Goal: Check status

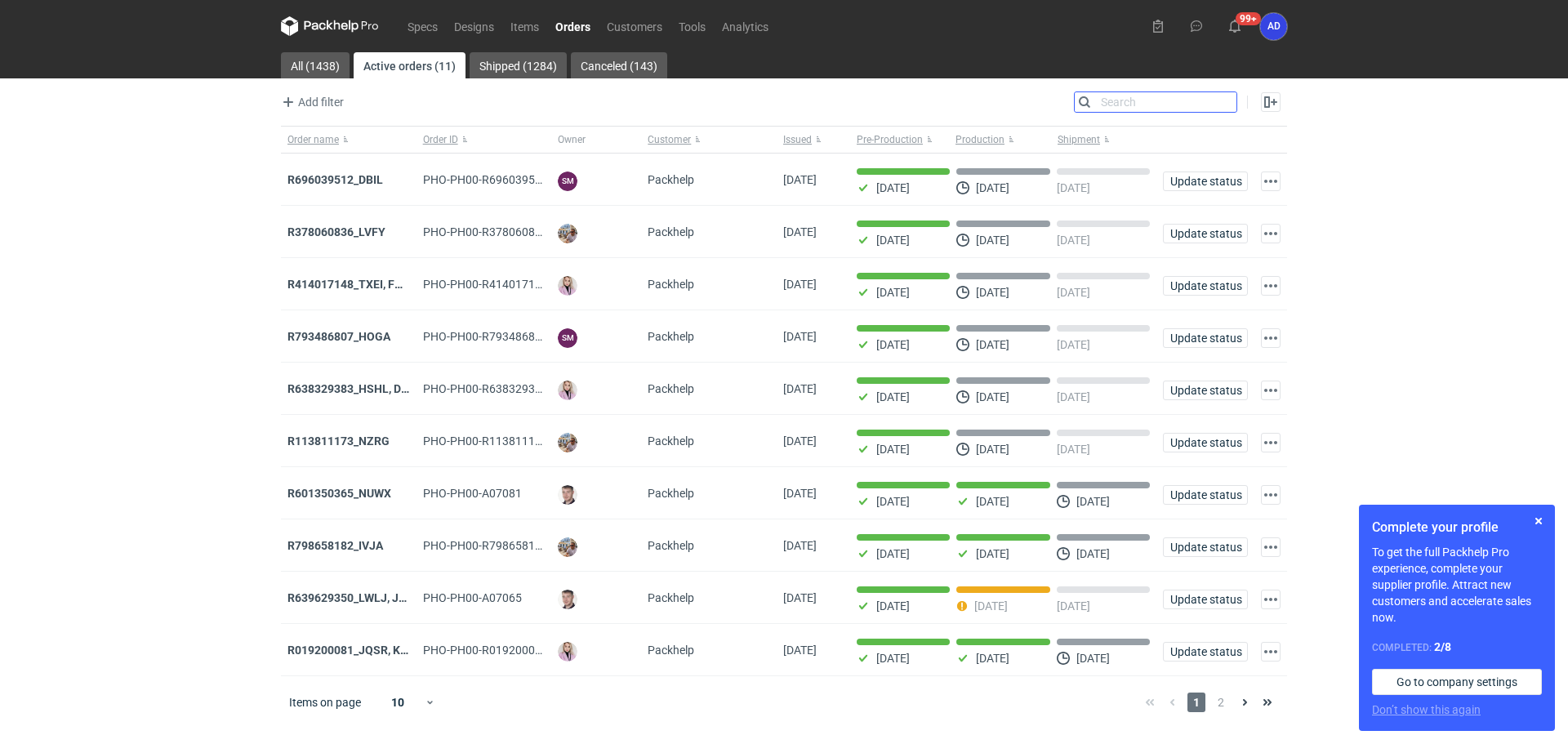
click at [1223, 104] on input "Search" at bounding box center [1156, 101] width 162 height 20
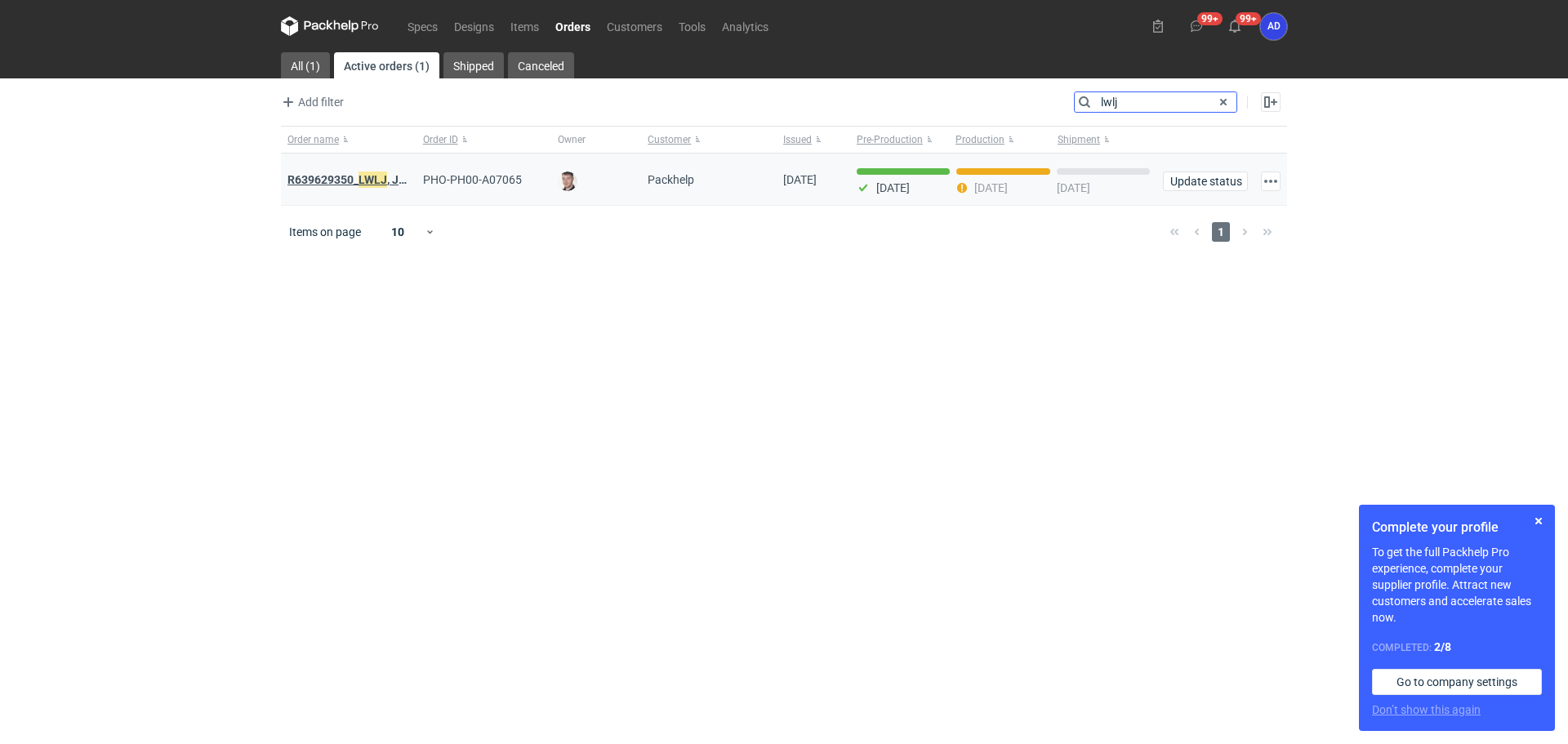
type input "lwlj"
click at [354, 177] on strong "R639629350_ LWLJ , JGWC" at bounding box center [355, 179] width 137 height 18
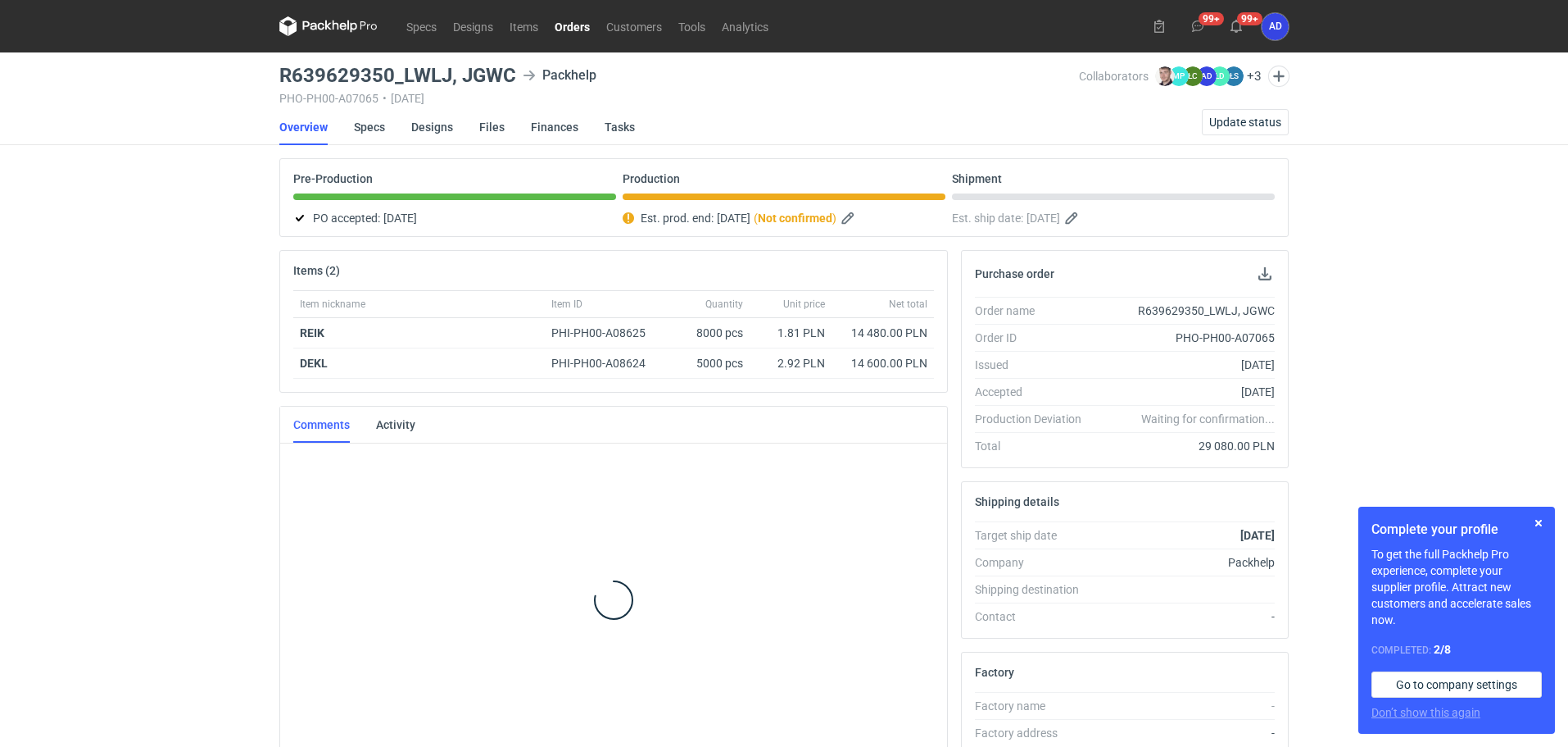
scroll to position [13, 0]
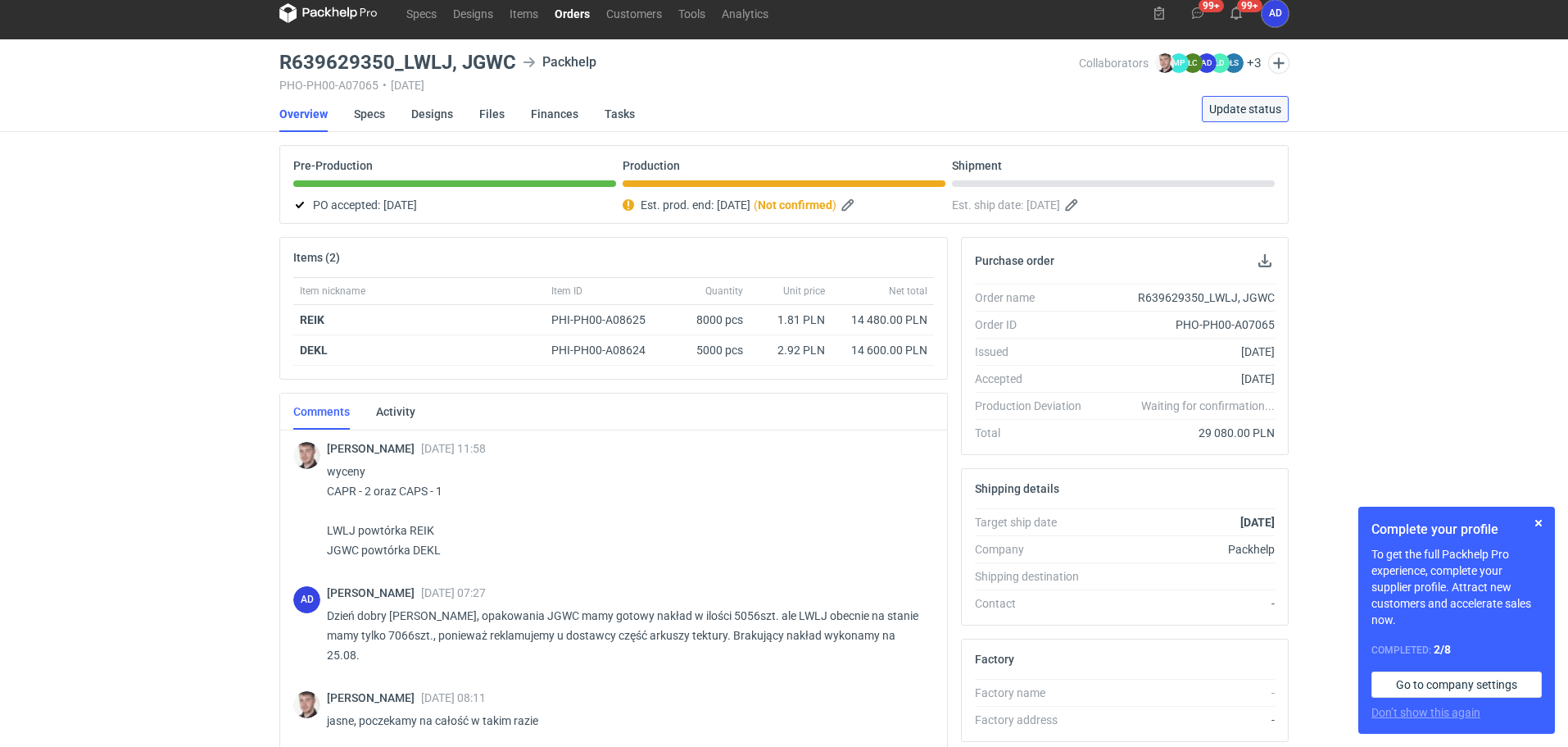
click at [1221, 112] on span "Update status" at bounding box center [1245, 109] width 72 height 11
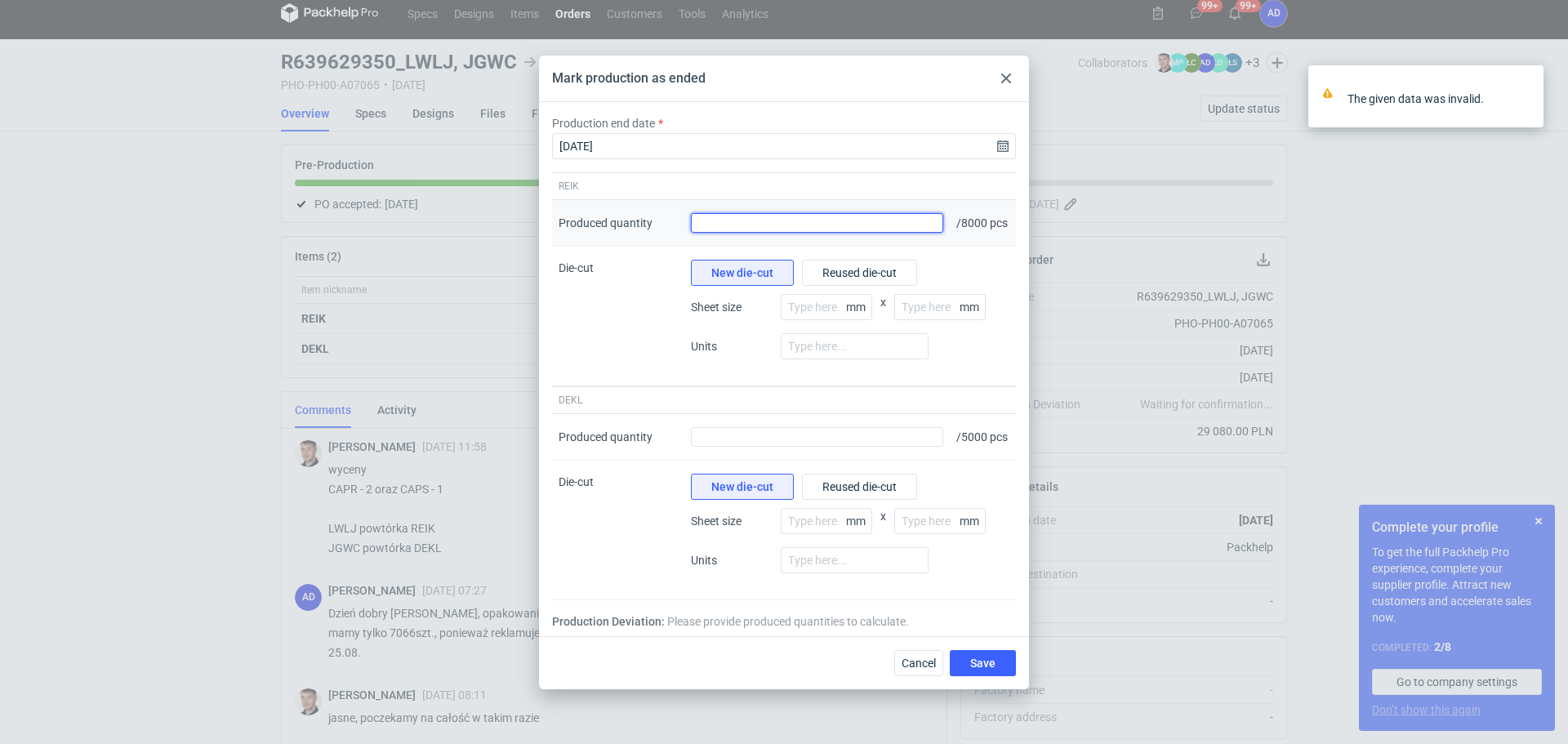
click at [871, 217] on input "Produced quantity" at bounding box center [817, 222] width 252 height 20
type input "8061"
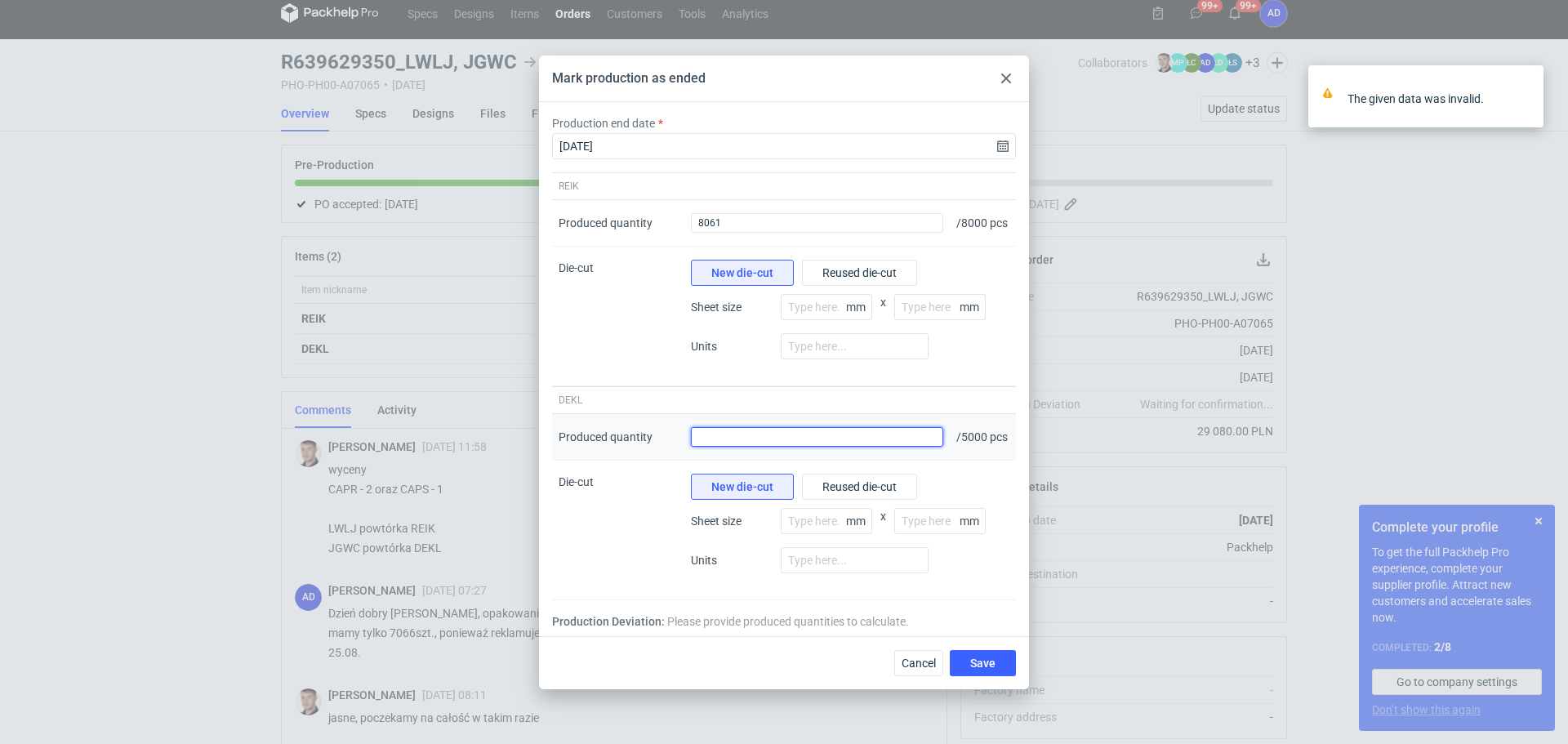
click at [820, 446] on input "Produced quantity" at bounding box center [817, 436] width 252 height 20
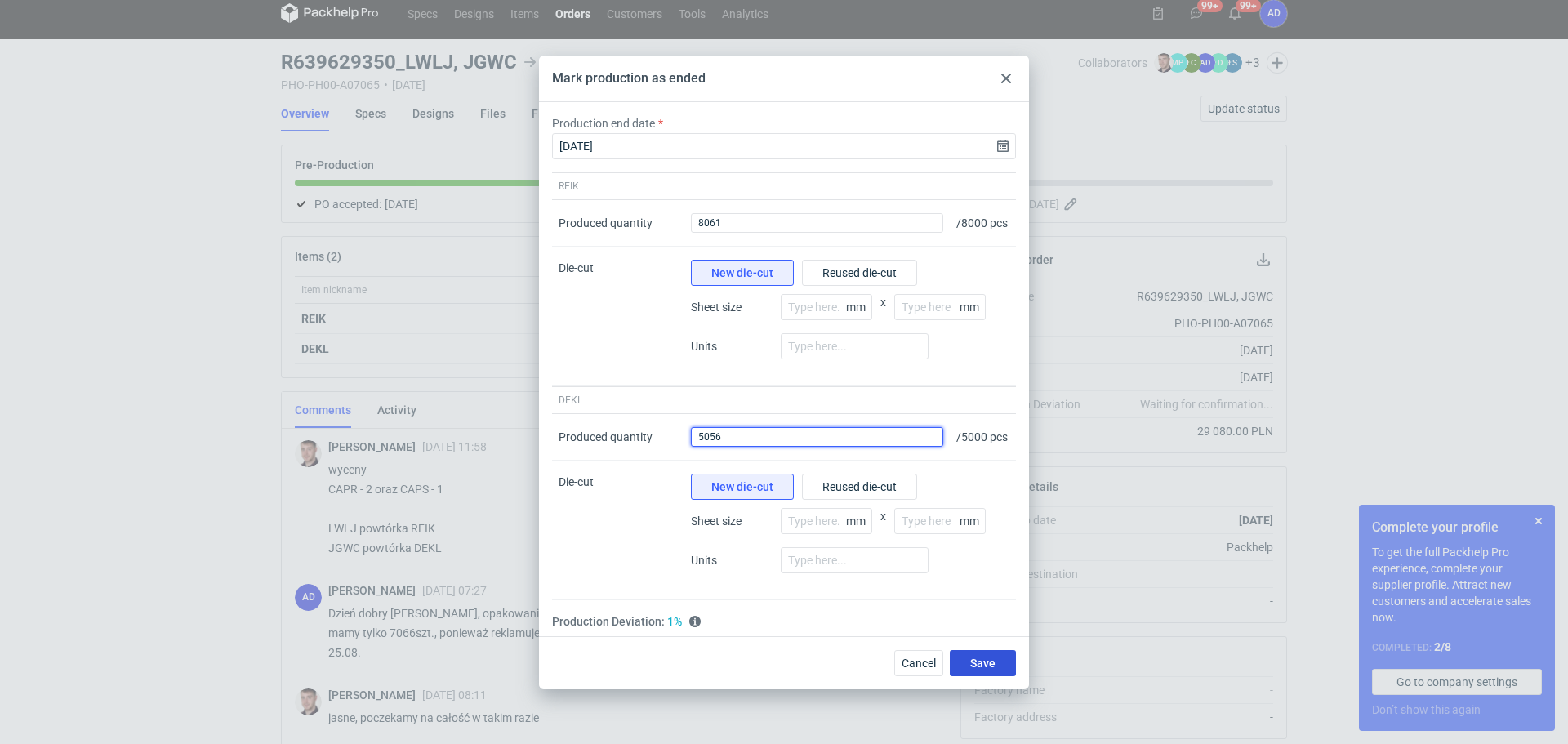
type input "5056"
click at [997, 671] on button "Save" at bounding box center [983, 663] width 66 height 26
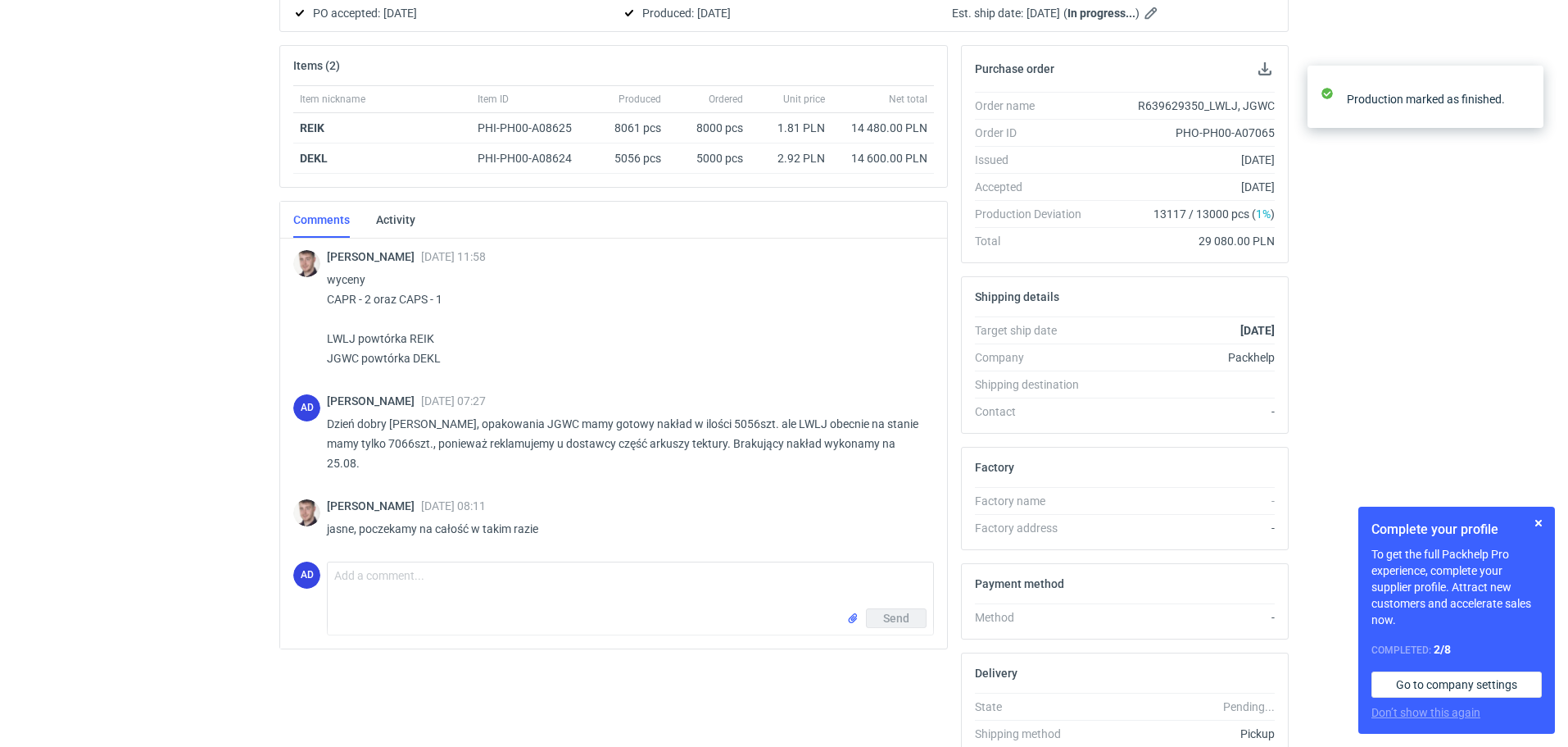
scroll to position [259, 0]
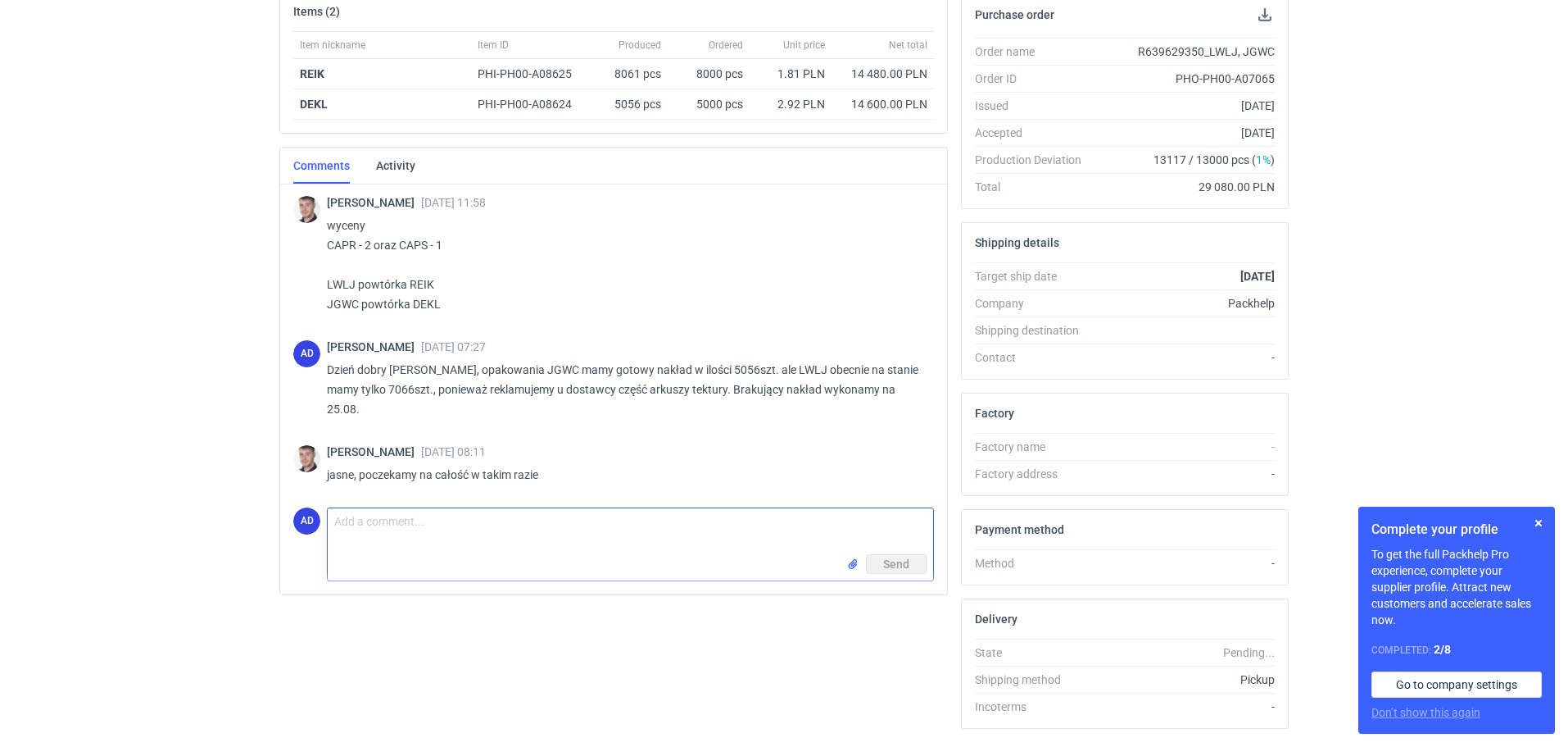
click at [460, 543] on textarea "Comment message" at bounding box center [630, 530] width 606 height 46
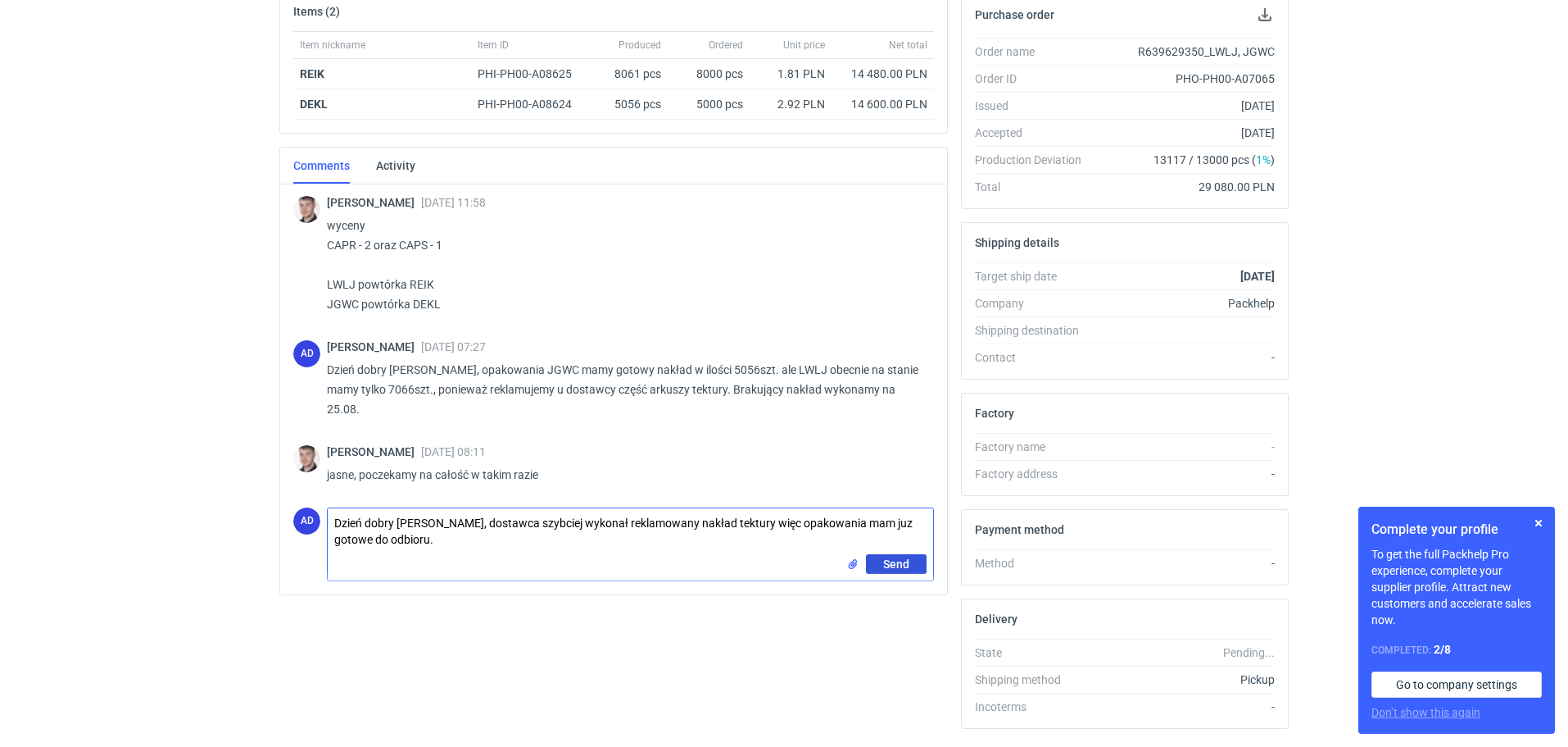
type textarea "Dzień dobry [PERSON_NAME], dostawca szybciej wykonał reklamowany nakład tektury…"
click at [892, 567] on span "Send" at bounding box center [896, 564] width 26 height 11
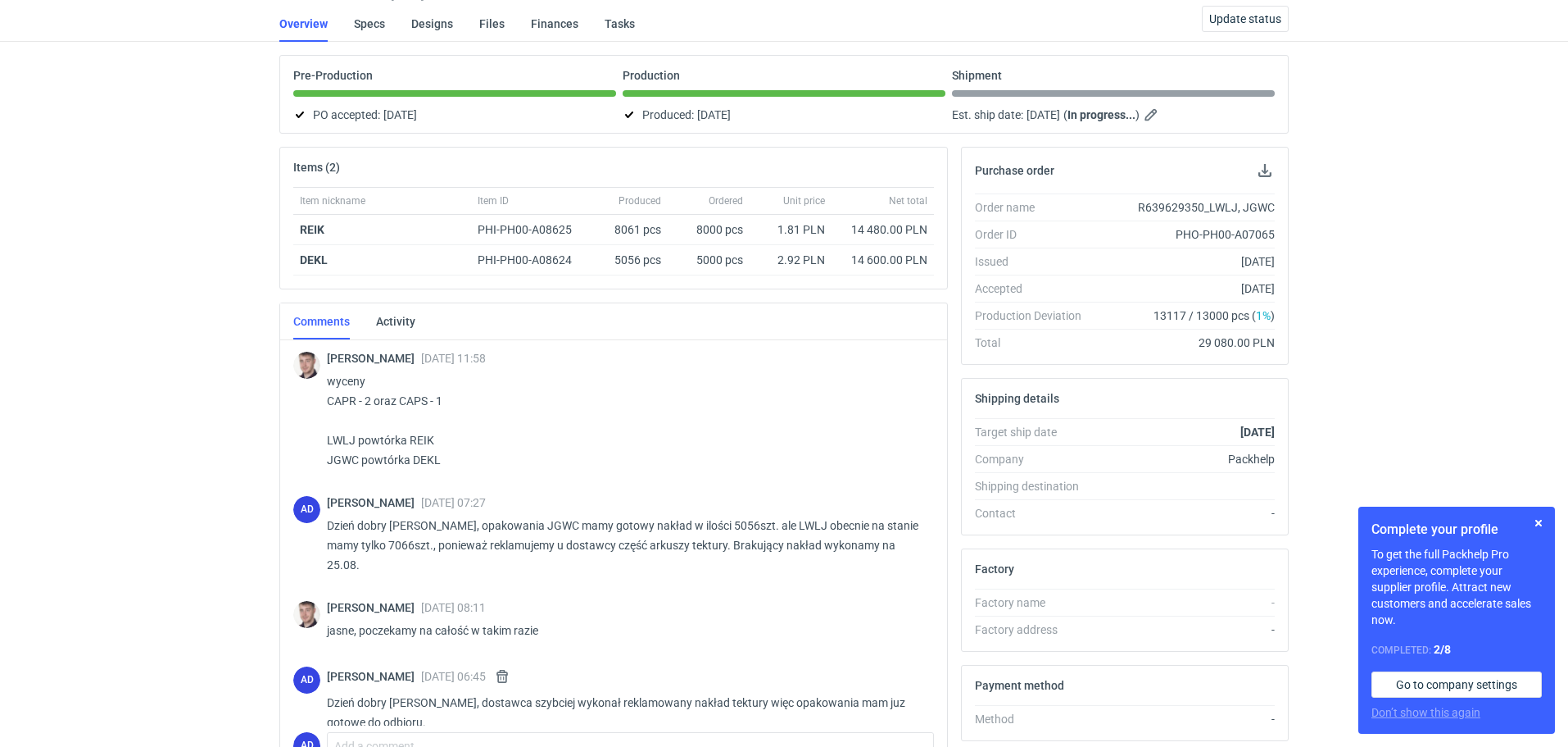
scroll to position [0, 0]
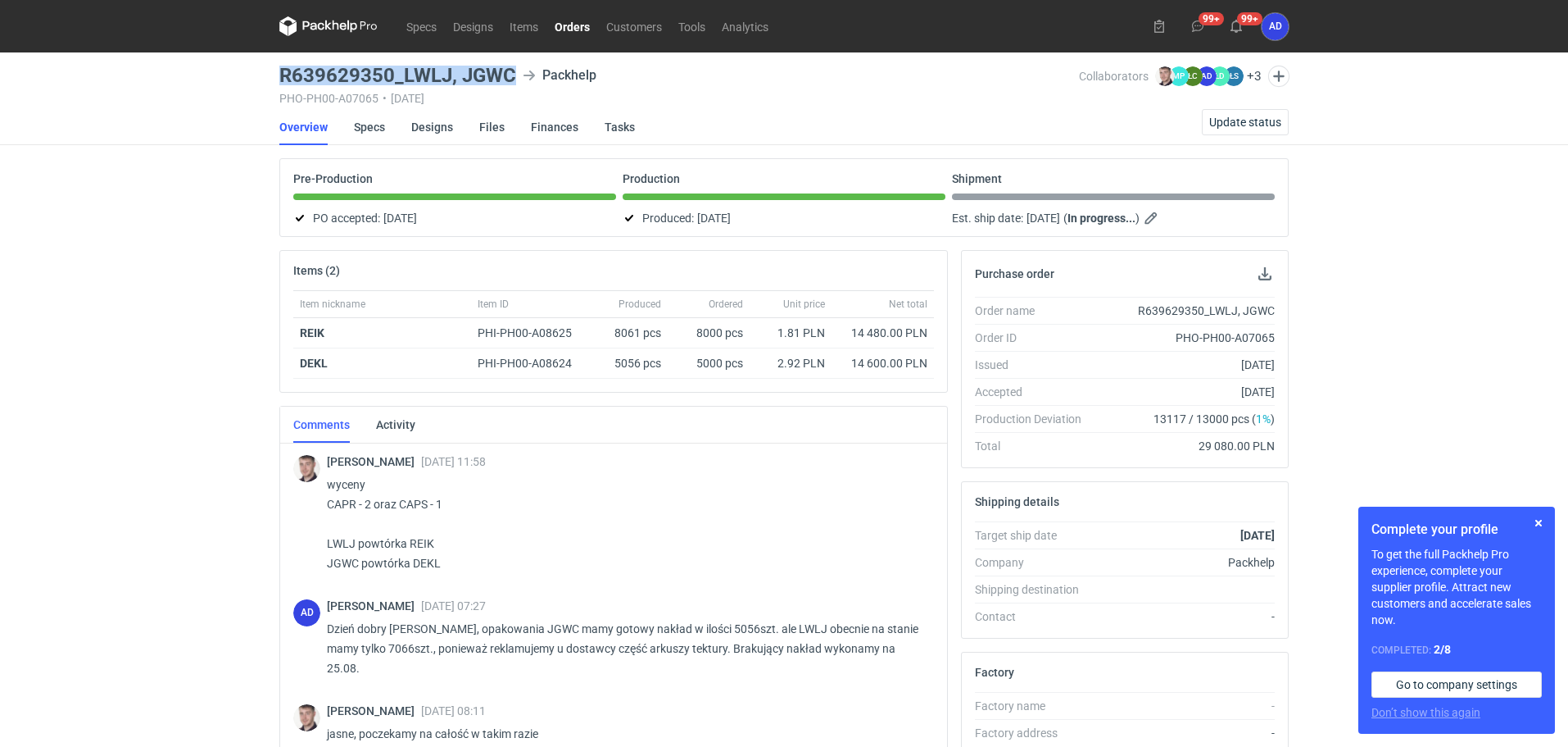
drag, startPoint x: 520, startPoint y: 80, endPoint x: 281, endPoint y: 82, distance: 239.0
click at [281, 82] on div "R639629350_LWLJ, JGWC Packhelp" at bounding box center [679, 75] width 800 height 20
copy h3 "R639629350_LWLJ, JGWC"
click at [563, 17] on link "Orders" at bounding box center [571, 26] width 51 height 20
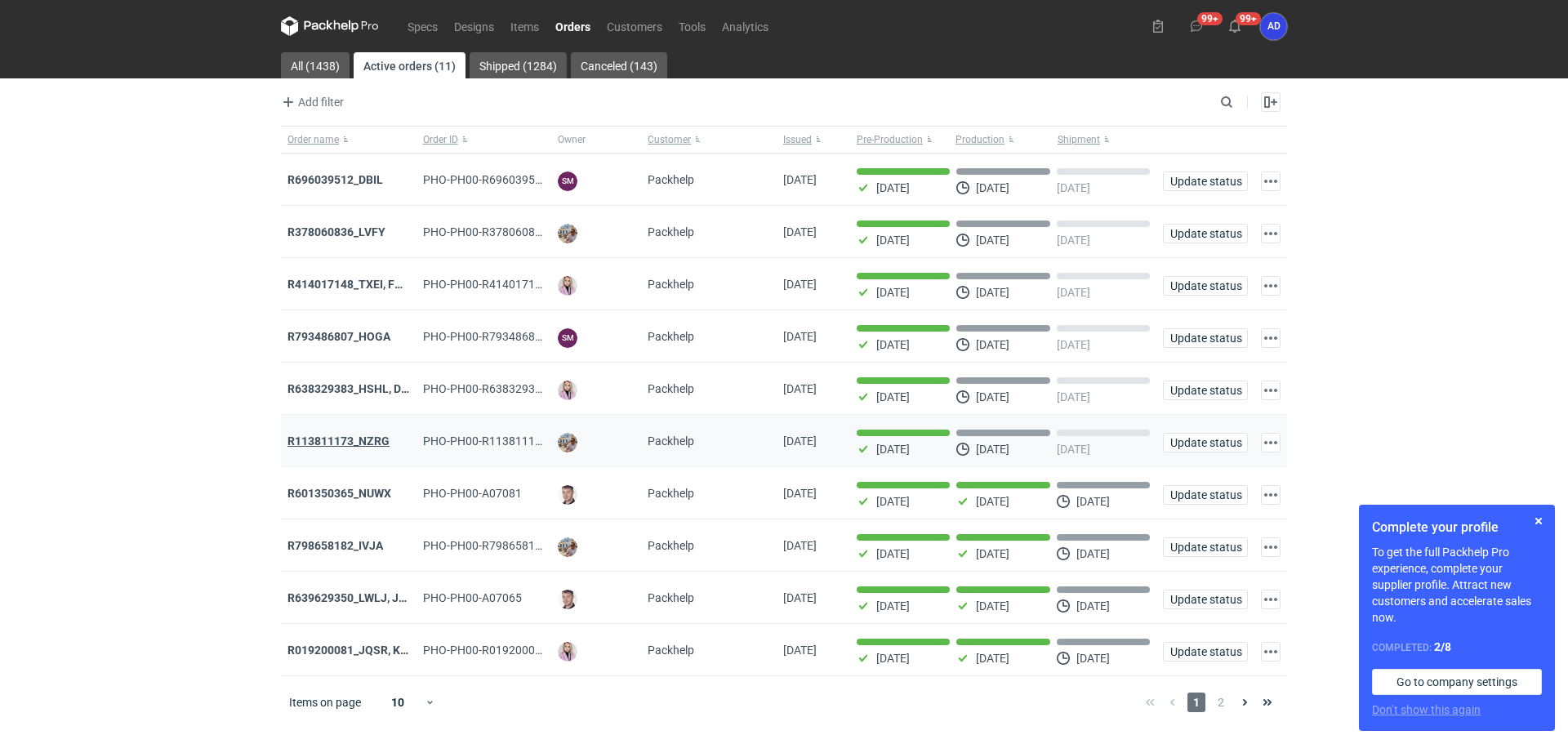
click at [364, 447] on strong "R113811173_NZRG" at bounding box center [339, 441] width 102 height 13
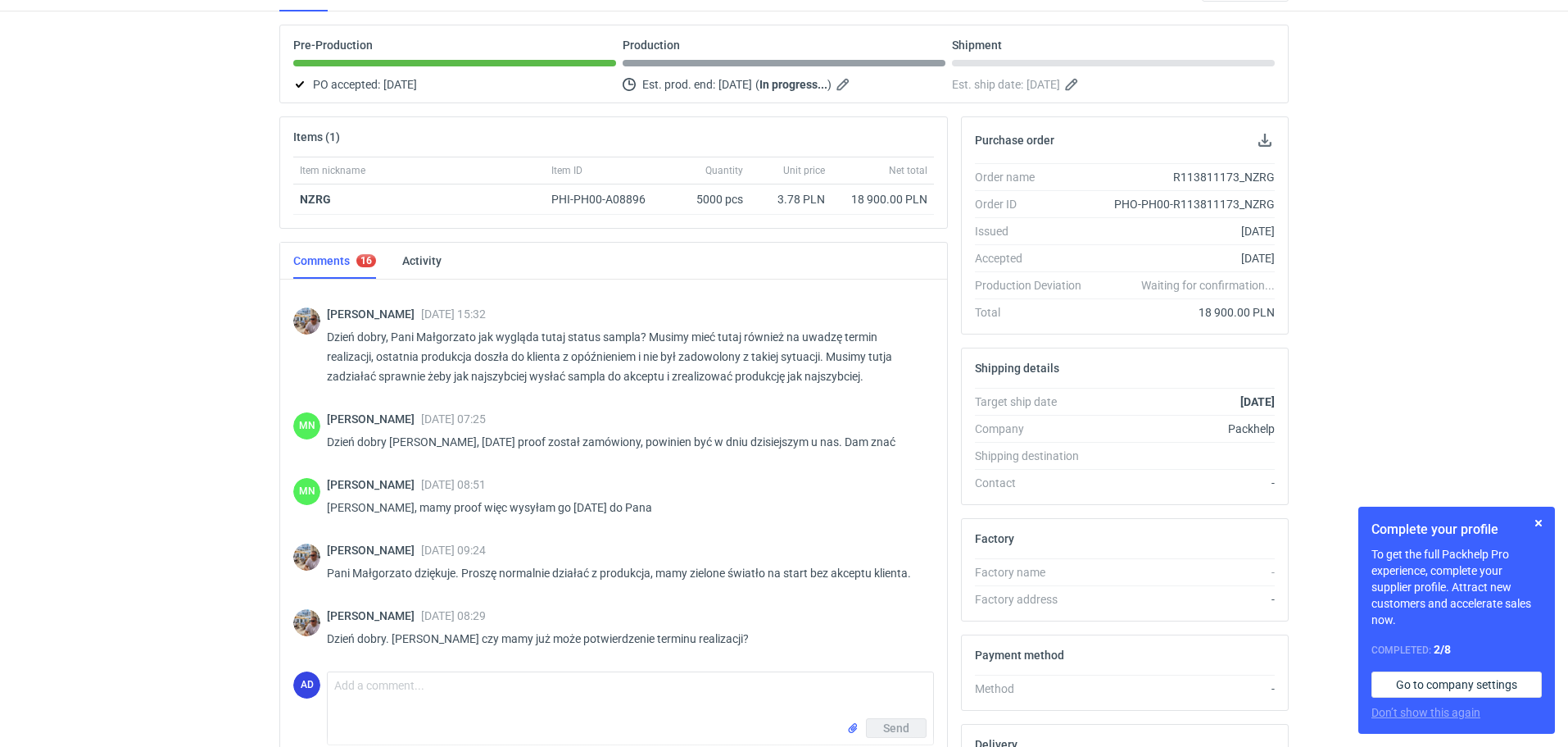
scroll to position [51, 0]
